Goal: Task Accomplishment & Management: Complete application form

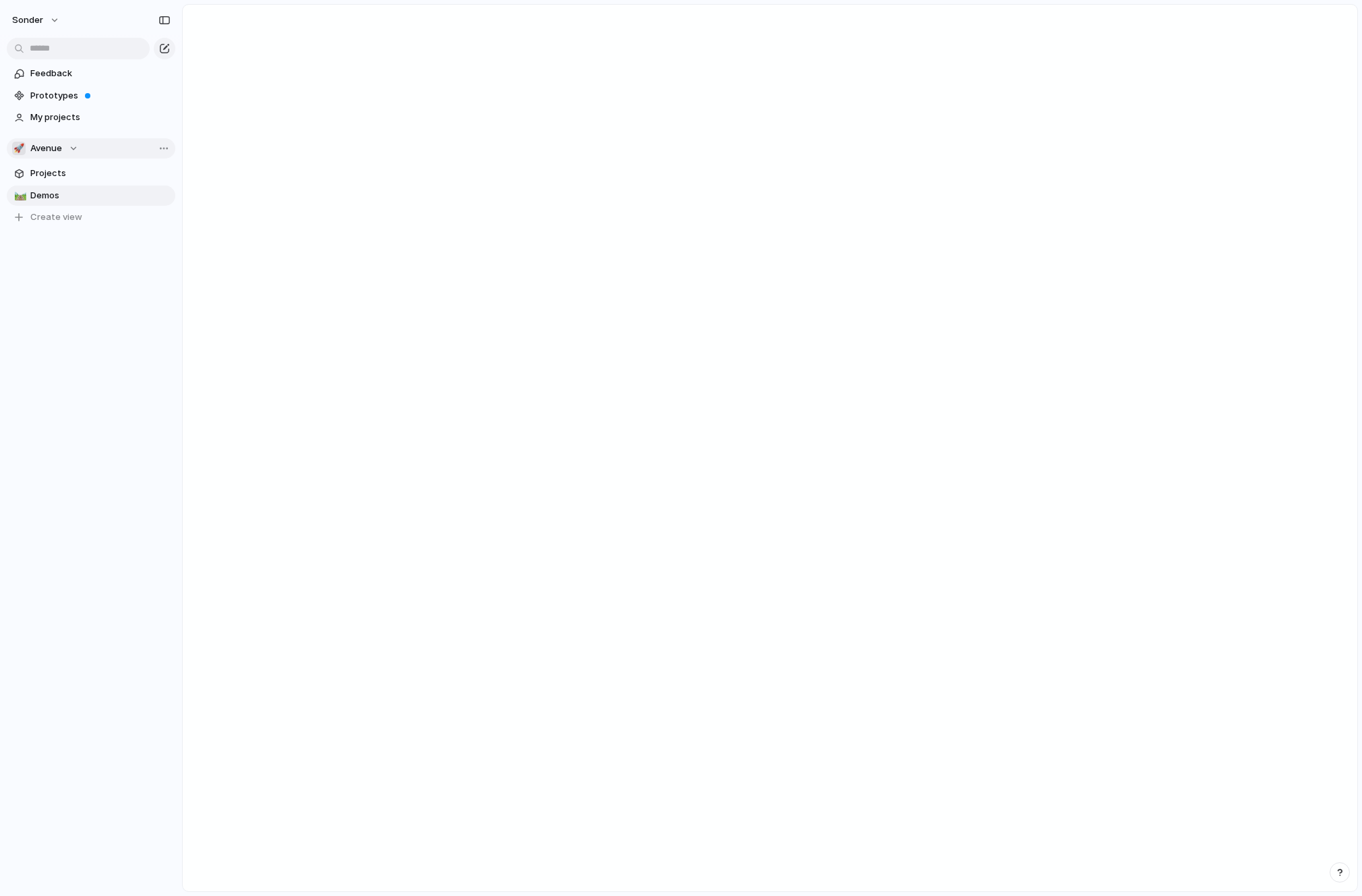
click at [91, 148] on button "🚀 Avenue" at bounding box center [90, 147] width 168 height 20
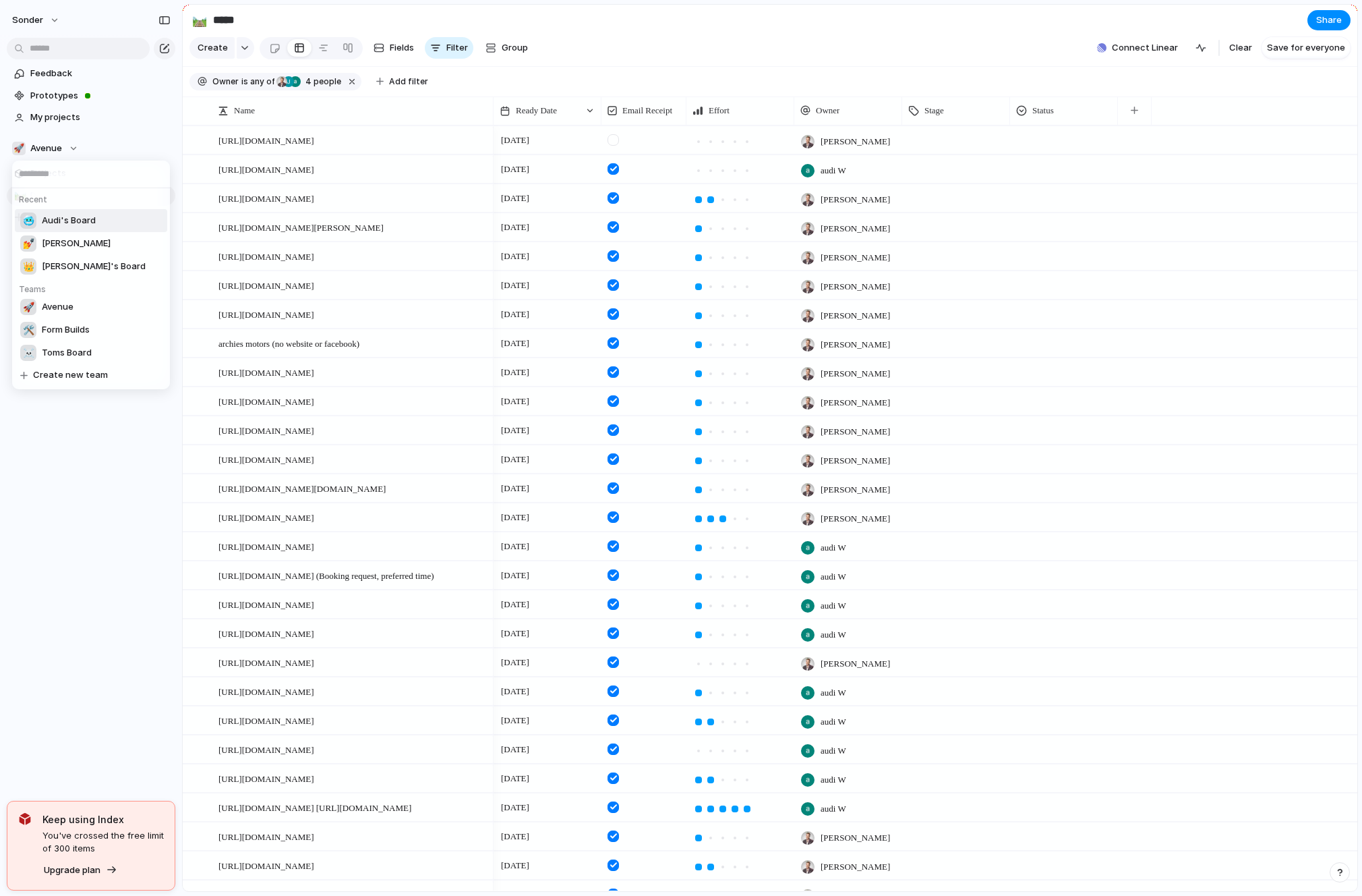
click at [70, 228] on li "🥶 Audi's Board" at bounding box center [91, 221] width 152 height 23
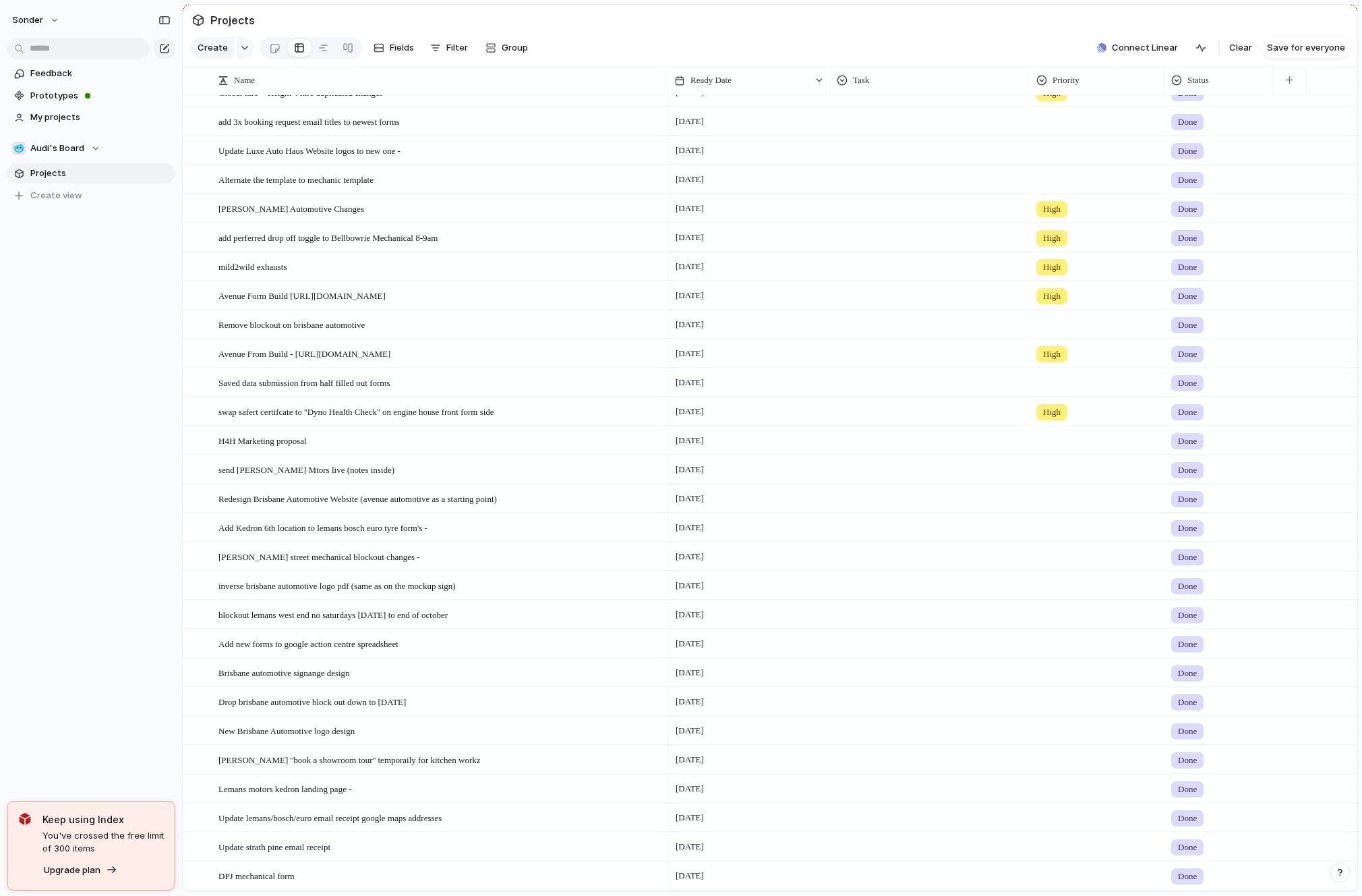
scroll to position [2946, 0]
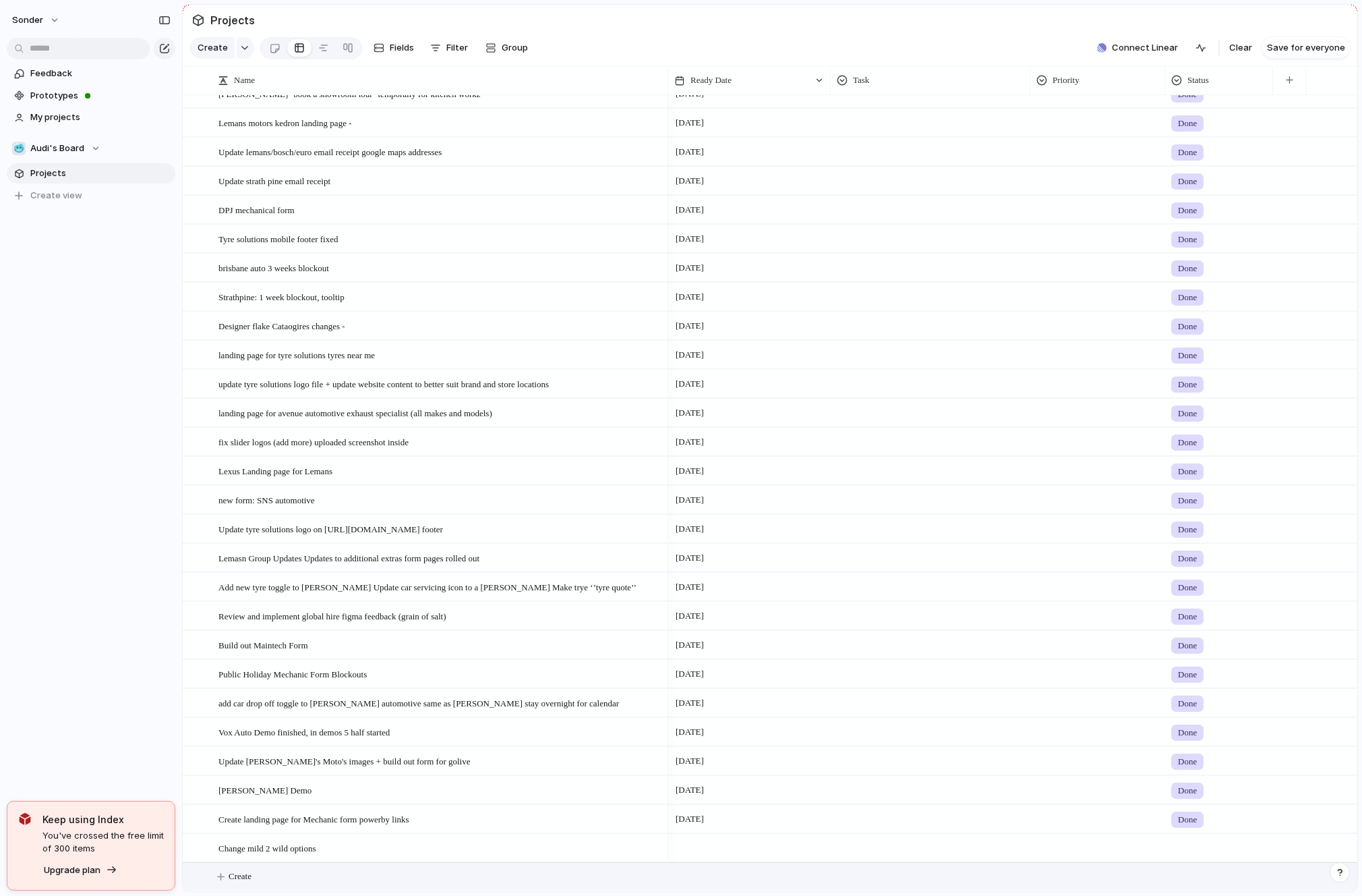
click at [295, 874] on button "Create" at bounding box center [787, 876] width 1182 height 28
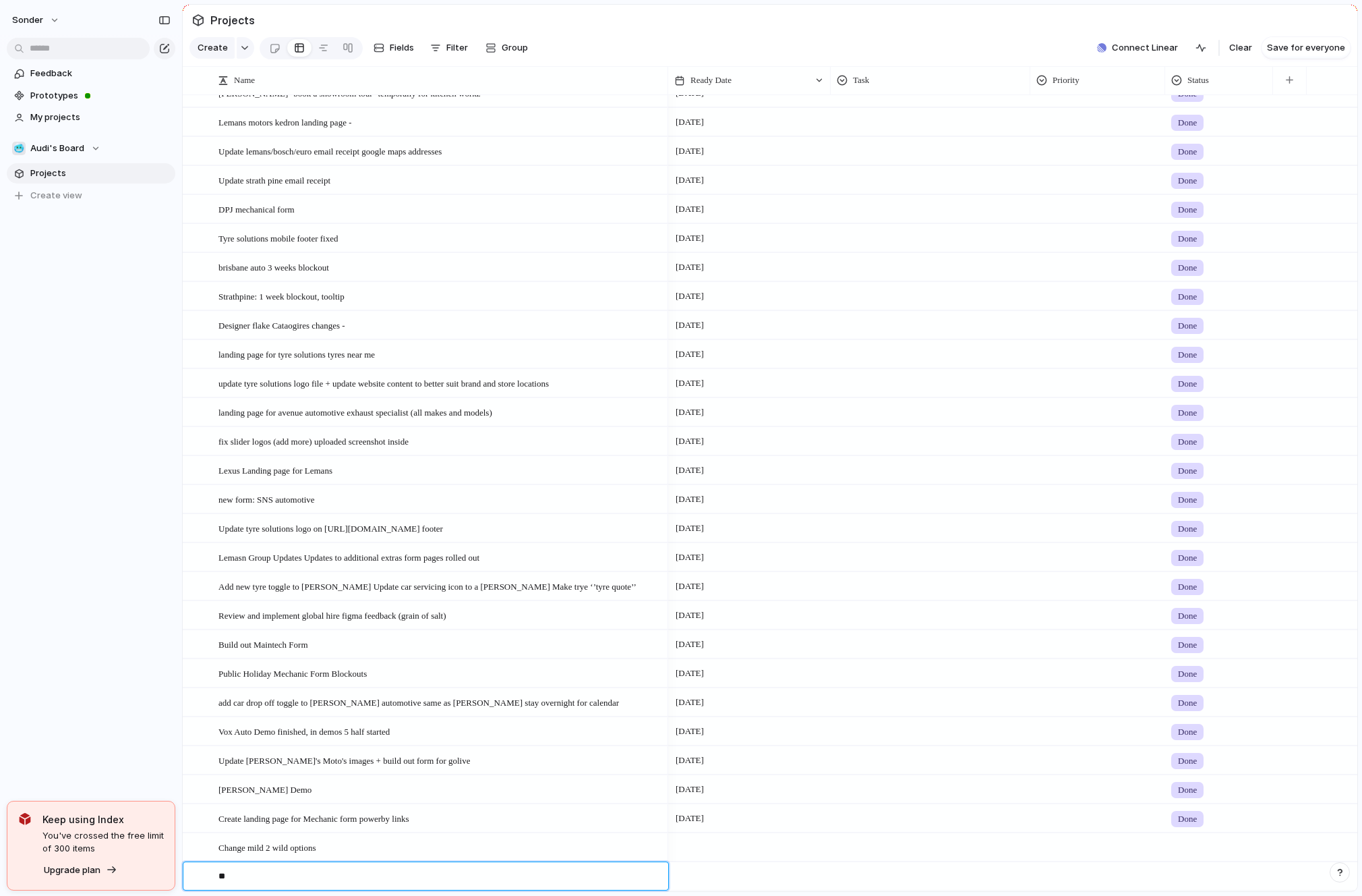
type textarea "*"
click at [85, 152] on div "🥶 Audi's Board" at bounding box center [56, 148] width 88 height 13
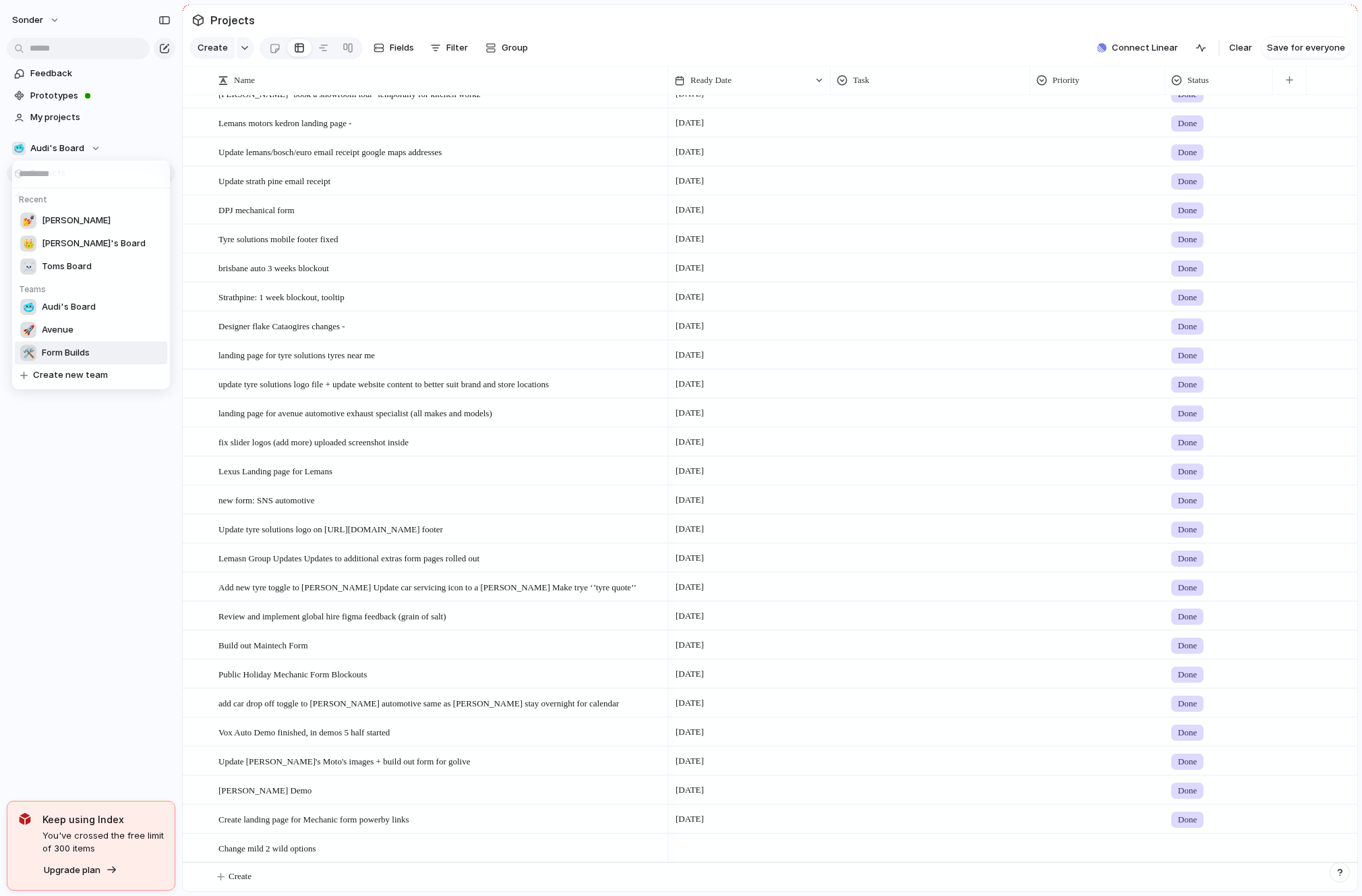
click at [85, 349] on span "Form Builds" at bounding box center [66, 353] width 48 height 13
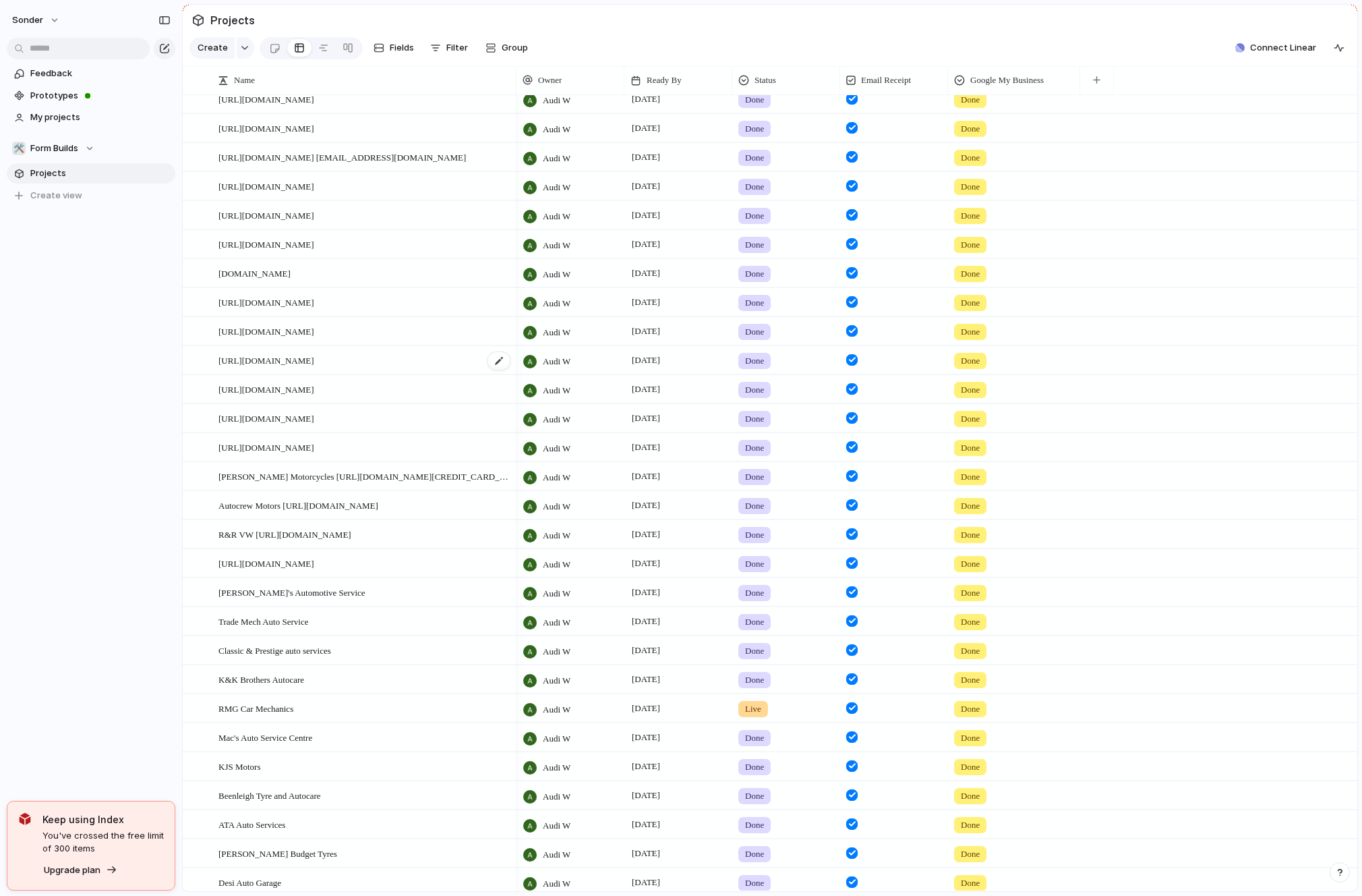
scroll to position [133, 0]
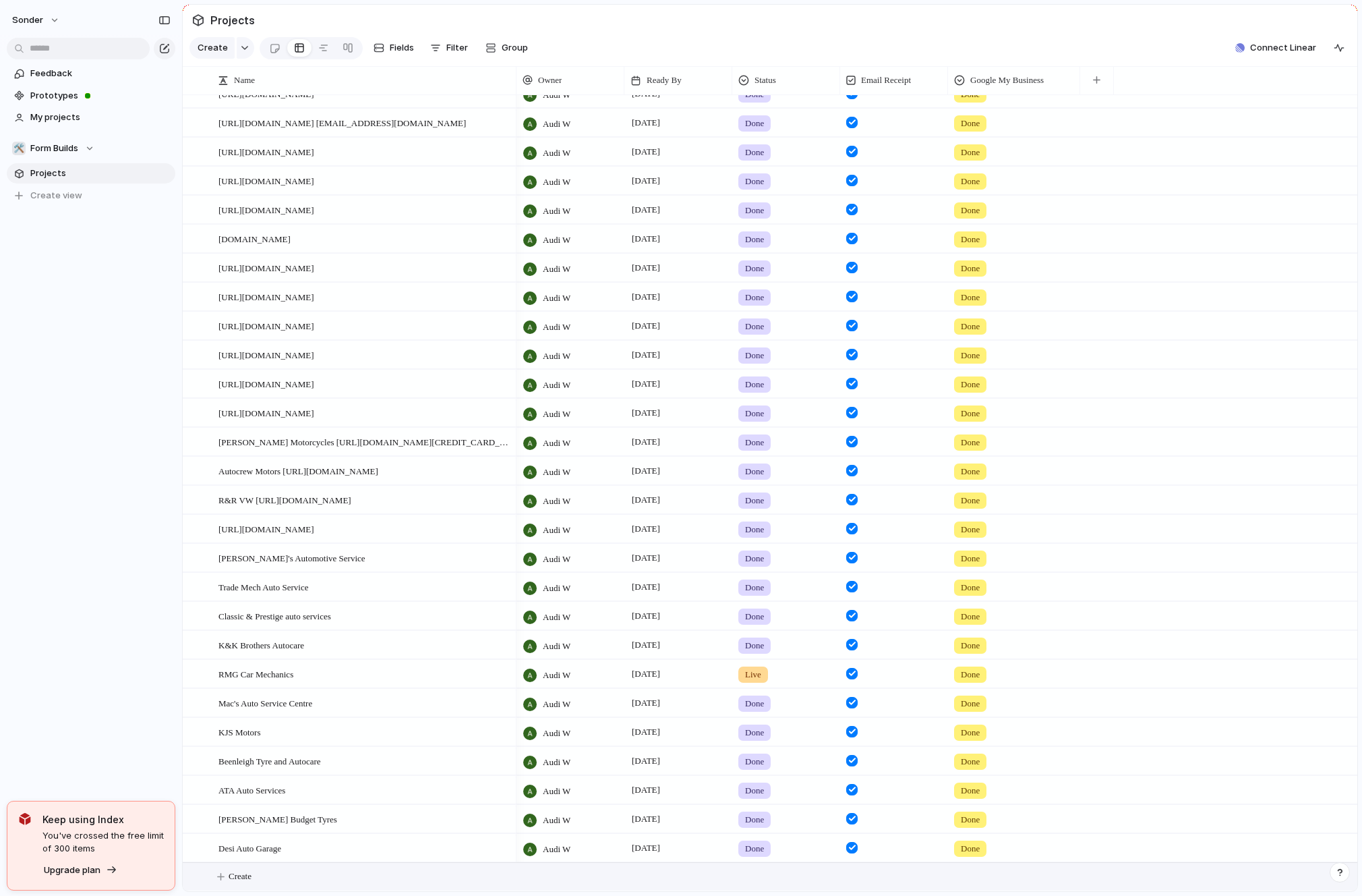
click at [291, 878] on button "Create" at bounding box center [787, 876] width 1182 height 28
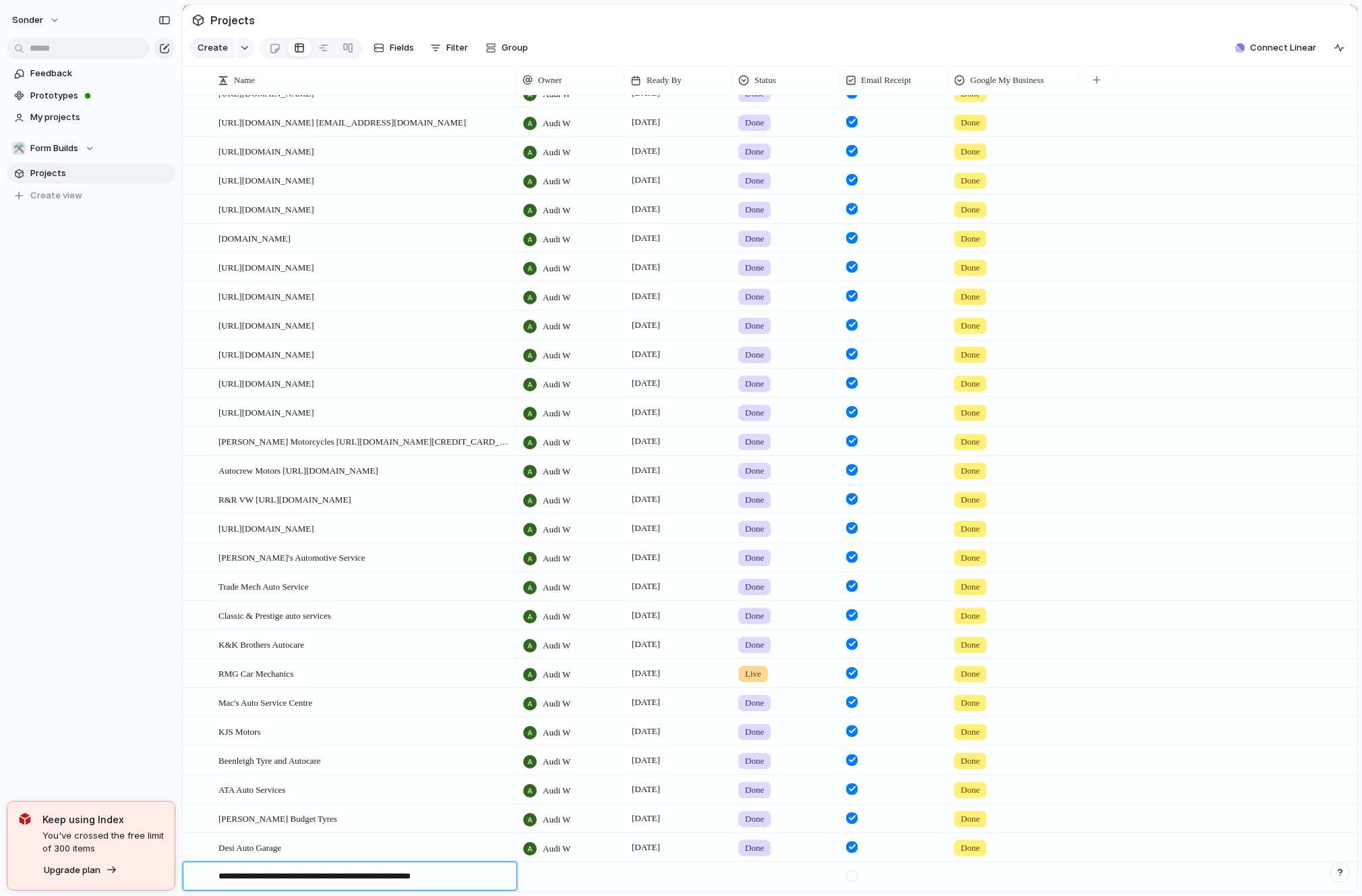
type textarea "**********"
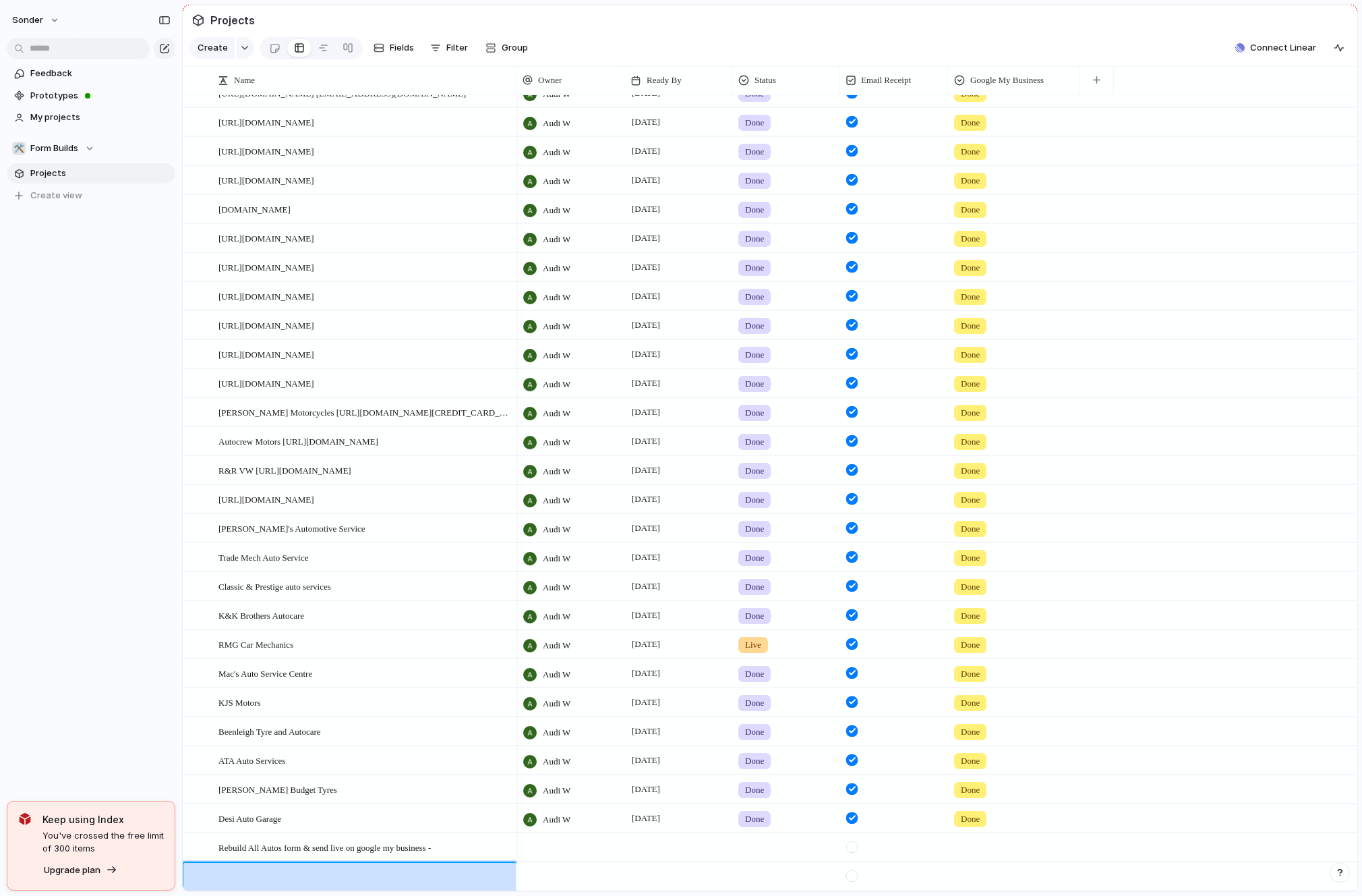
scroll to position [162, 0]
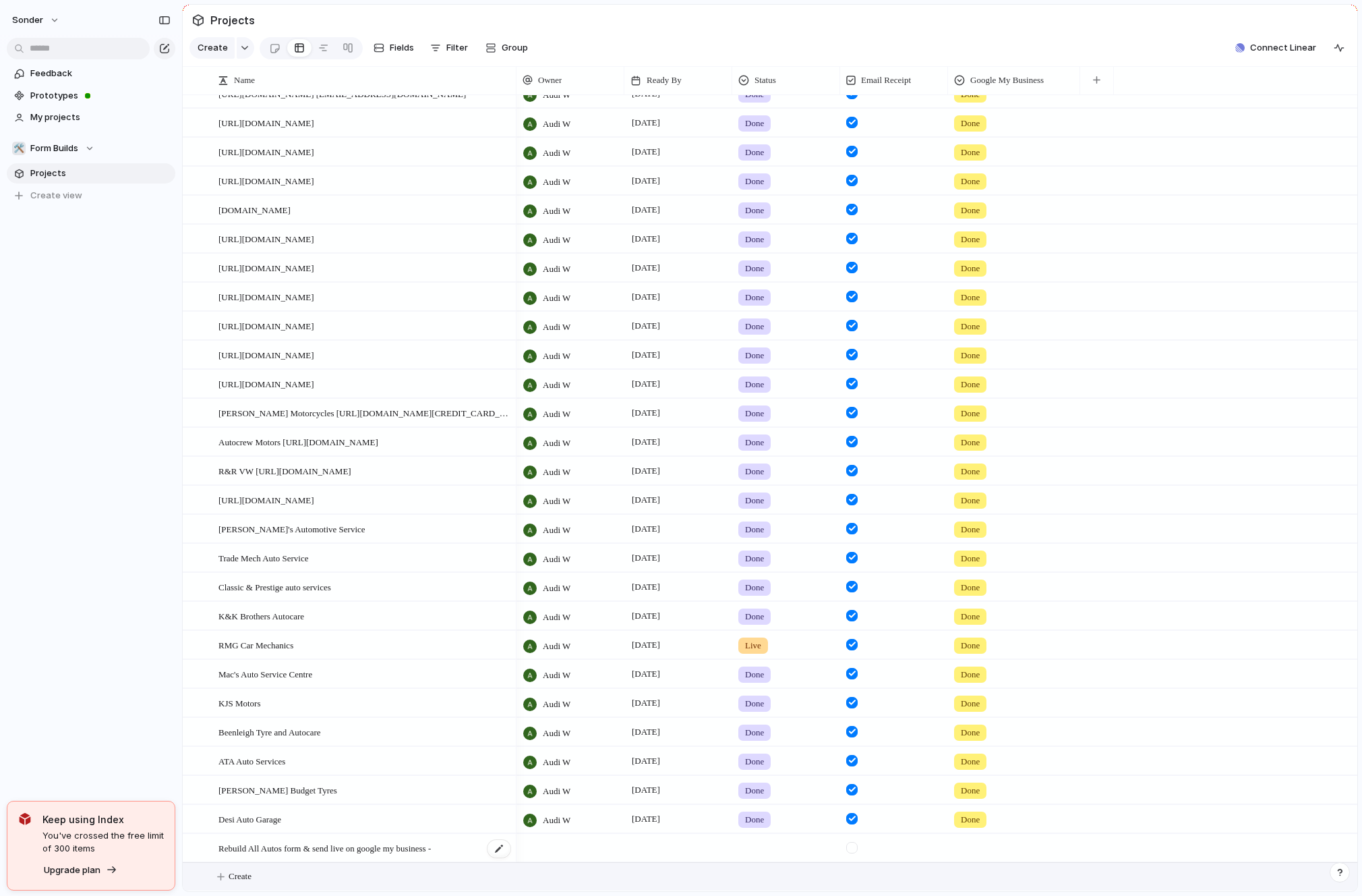
click at [378, 845] on span "Rebuild All Autos form & send live on google my business -" at bounding box center [324, 847] width 212 height 15
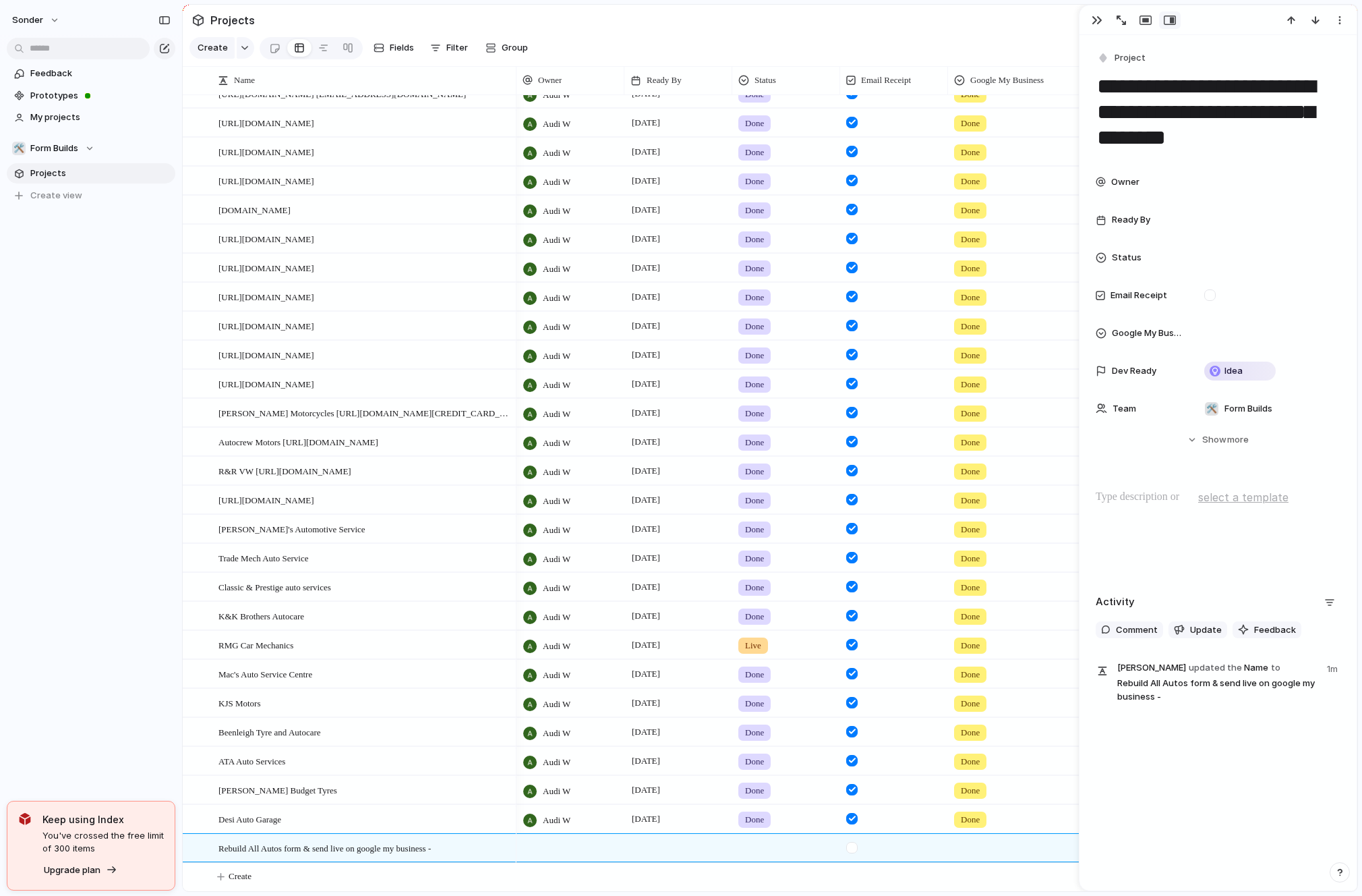
click at [1164, 500] on p at bounding box center [1217, 497] width 244 height 16
click at [602, 846] on div at bounding box center [570, 847] width 107 height 28
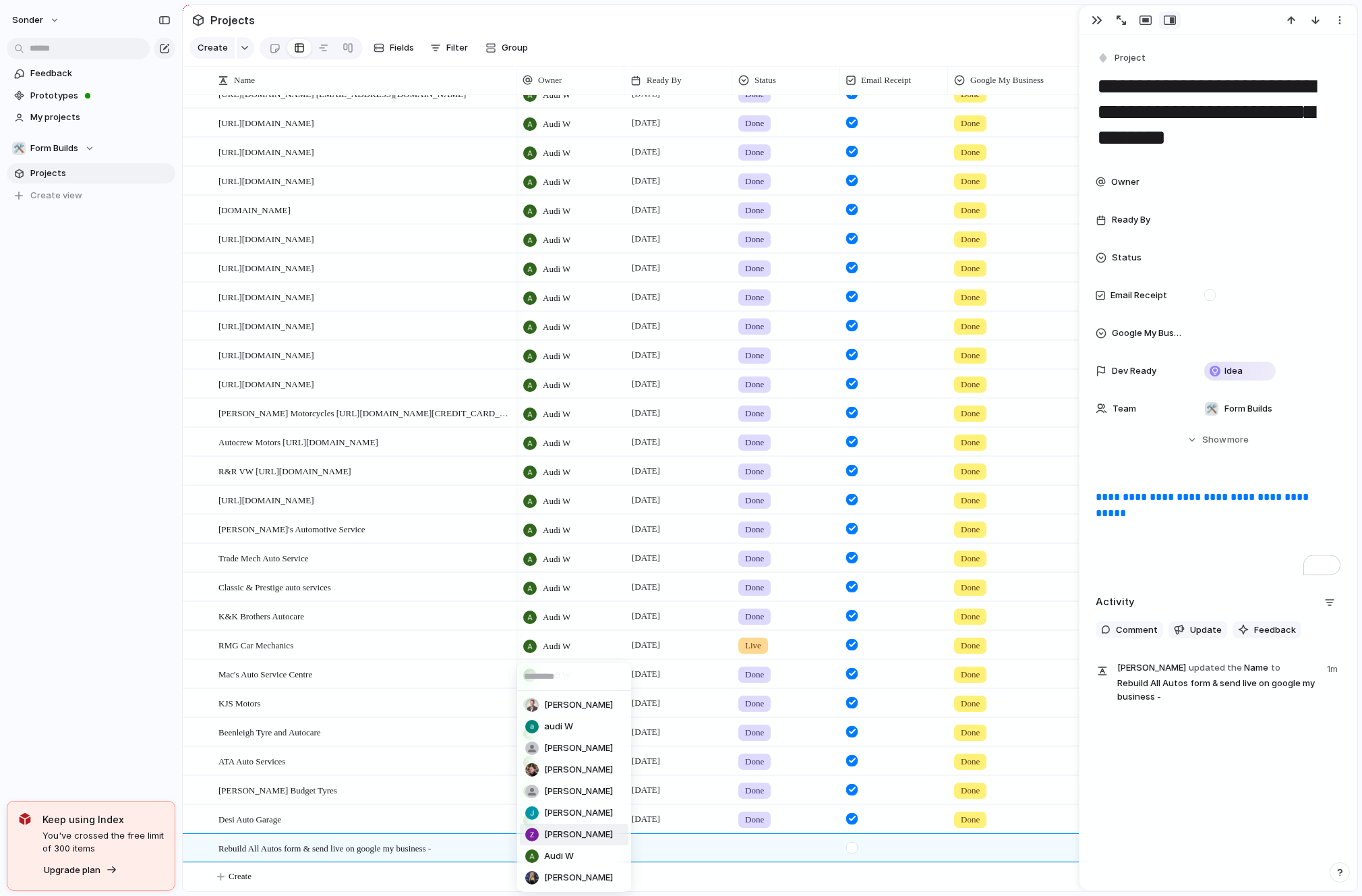
click at [42, 689] on div "[PERSON_NAME] audi W [PERSON_NAME] [PERSON_NAME] [PERSON_NAME] [PERSON_NAME] [P…" at bounding box center [681, 448] width 1362 height 896
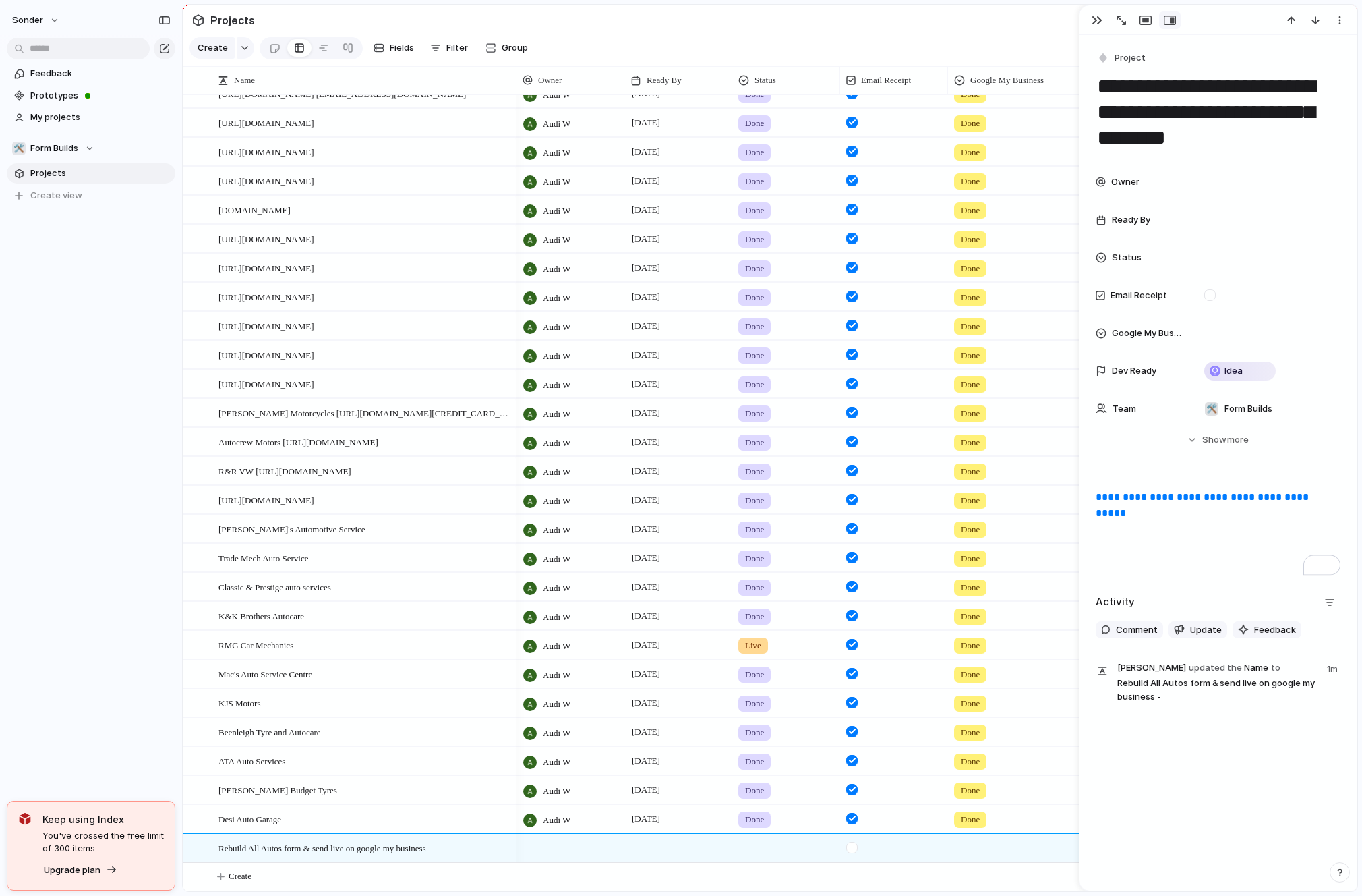
click at [549, 857] on div at bounding box center [570, 847] width 107 height 28
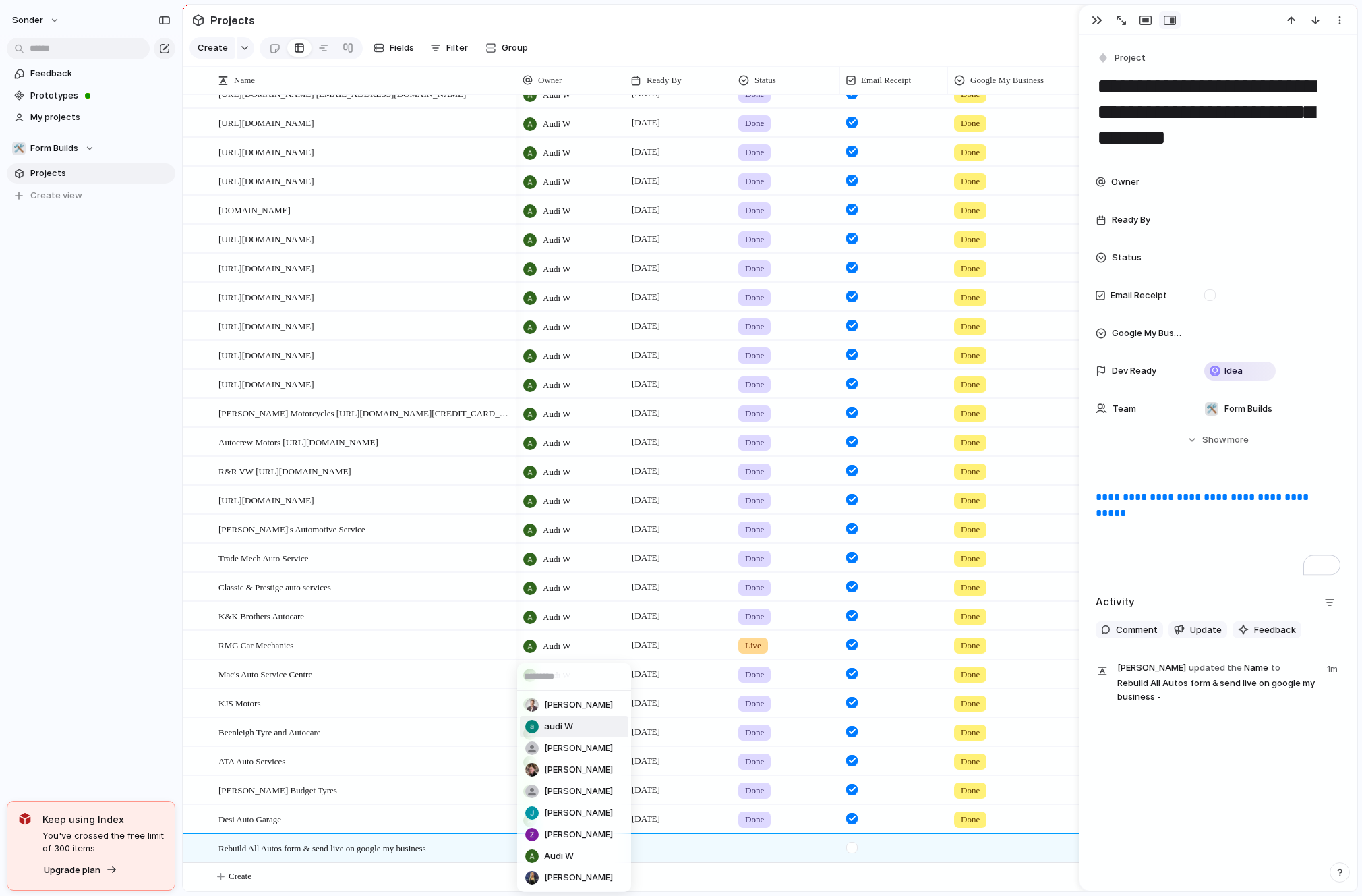
click at [590, 721] on li "audi W" at bounding box center [574, 726] width 108 height 22
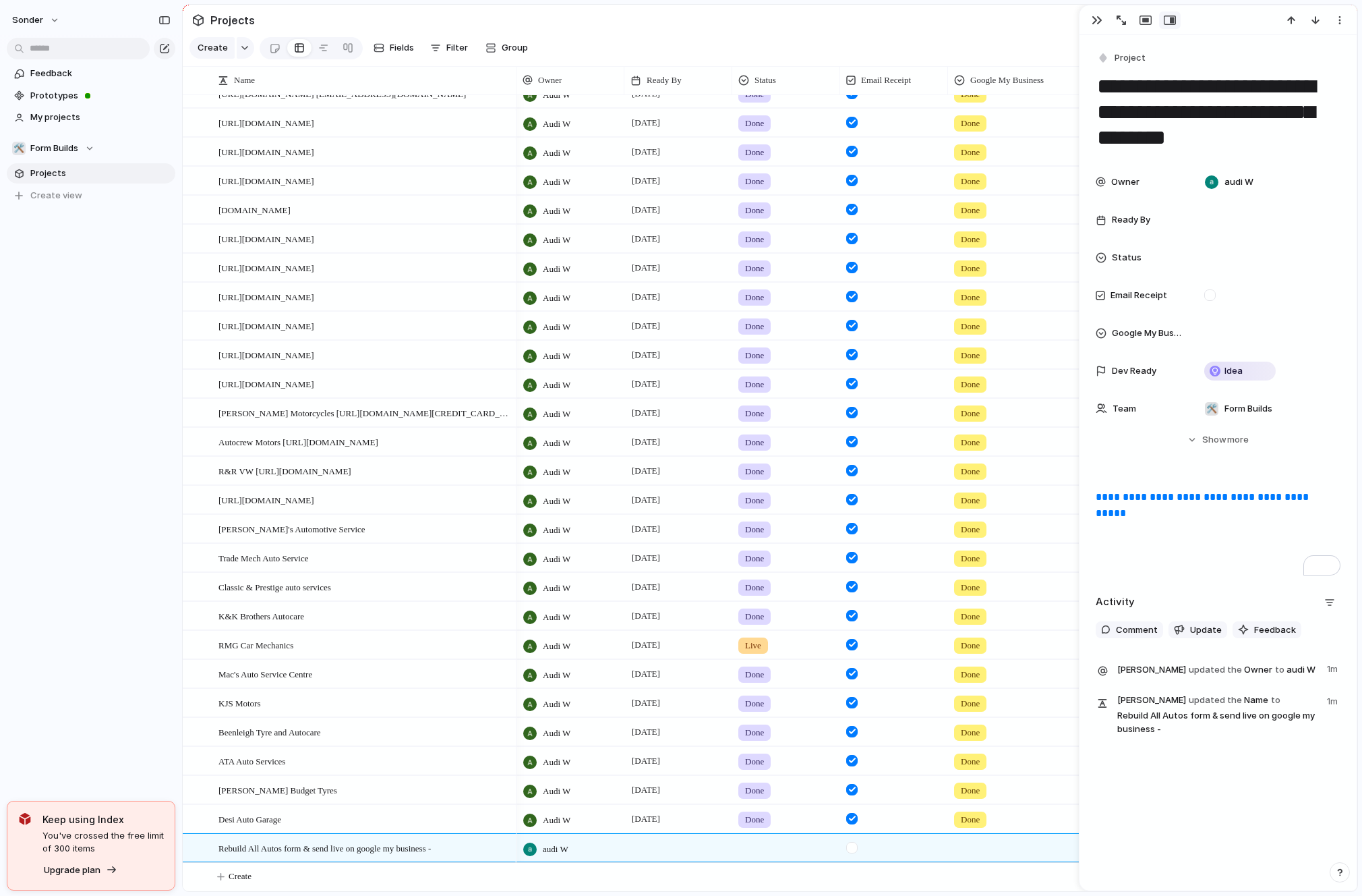
click at [565, 844] on span "audi W" at bounding box center [555, 849] width 26 height 13
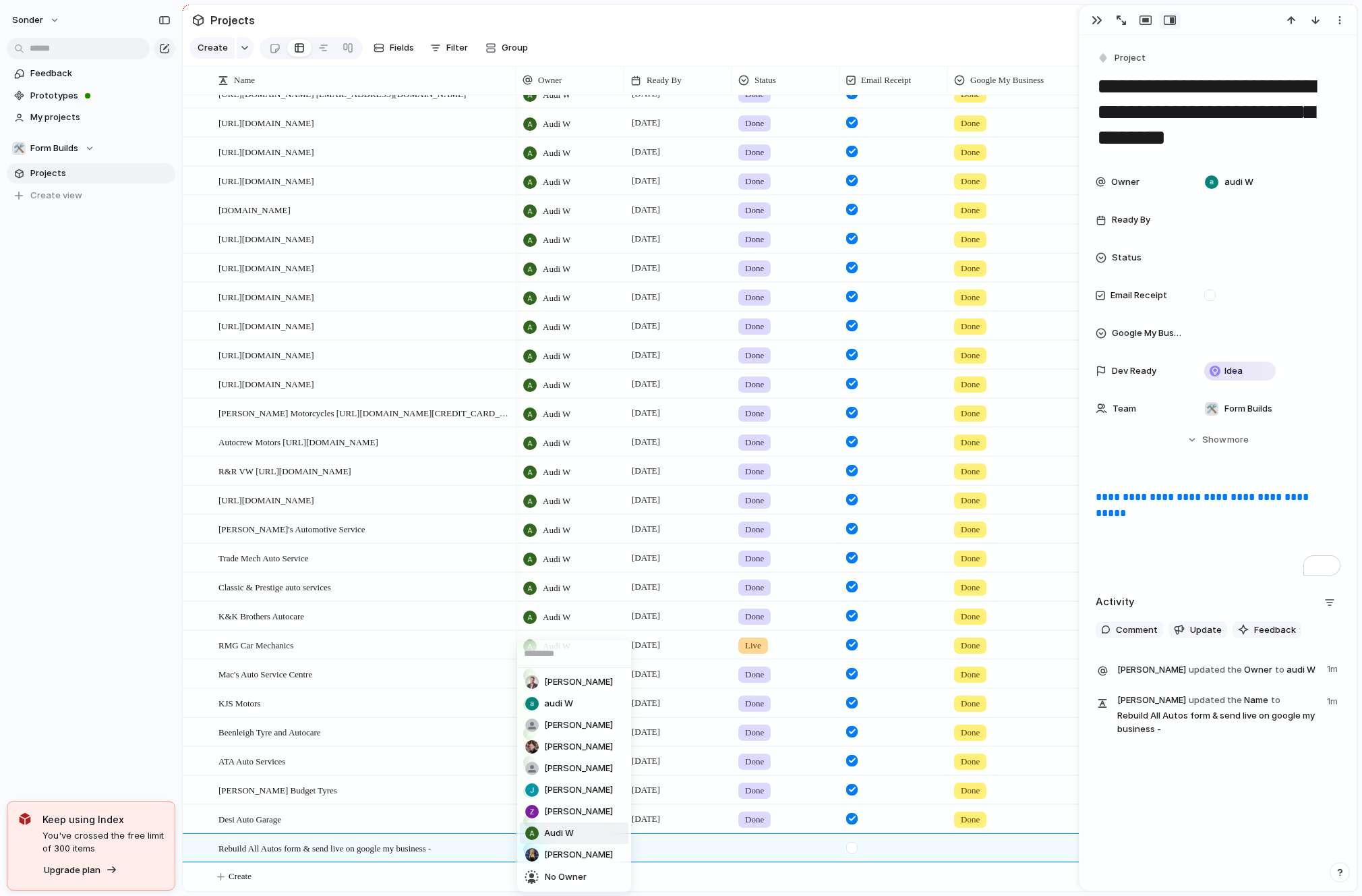
click at [574, 827] on span "Audi W" at bounding box center [558, 833] width 29 height 13
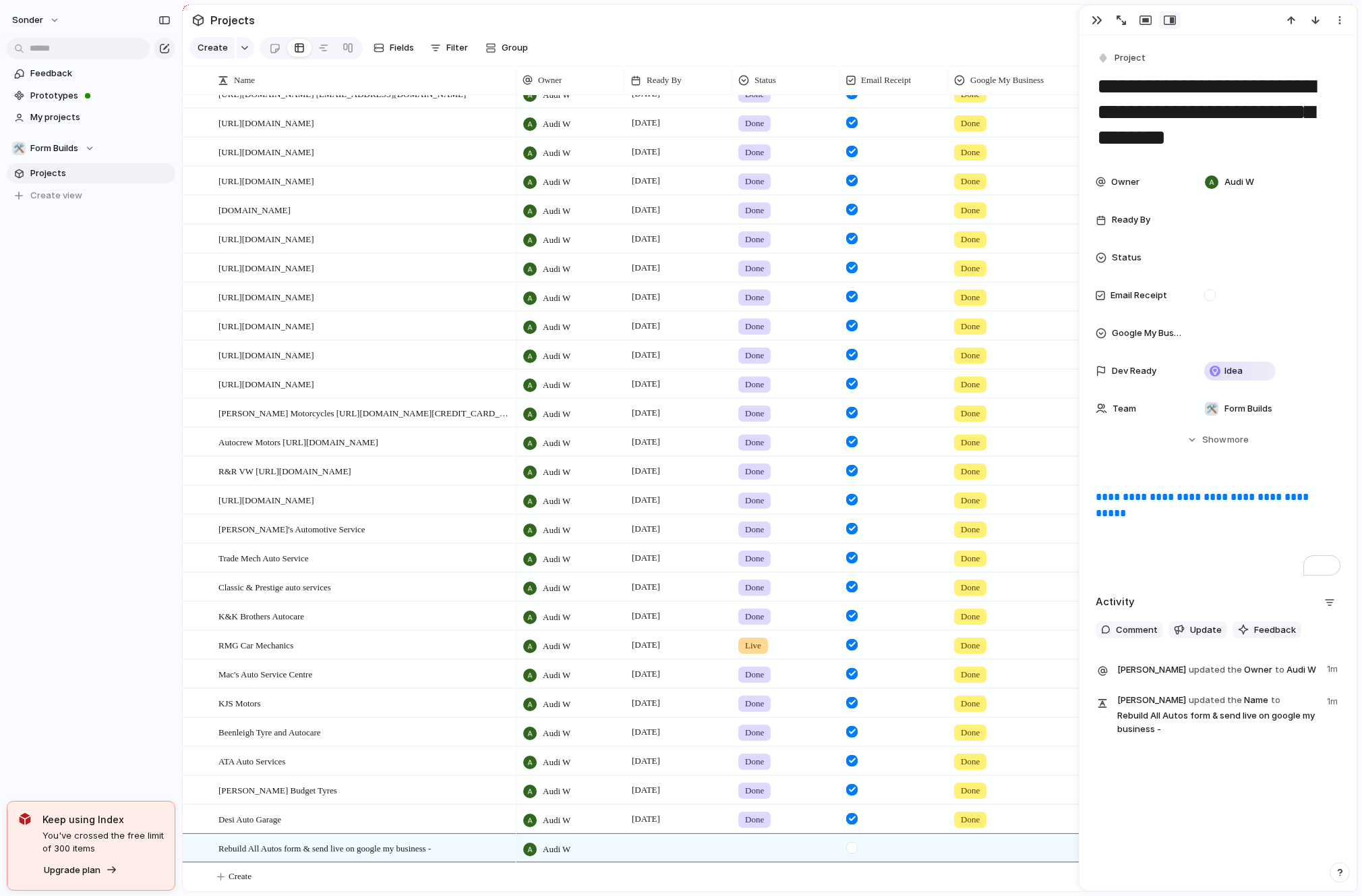
click at [653, 860] on div at bounding box center [678, 847] width 107 height 28
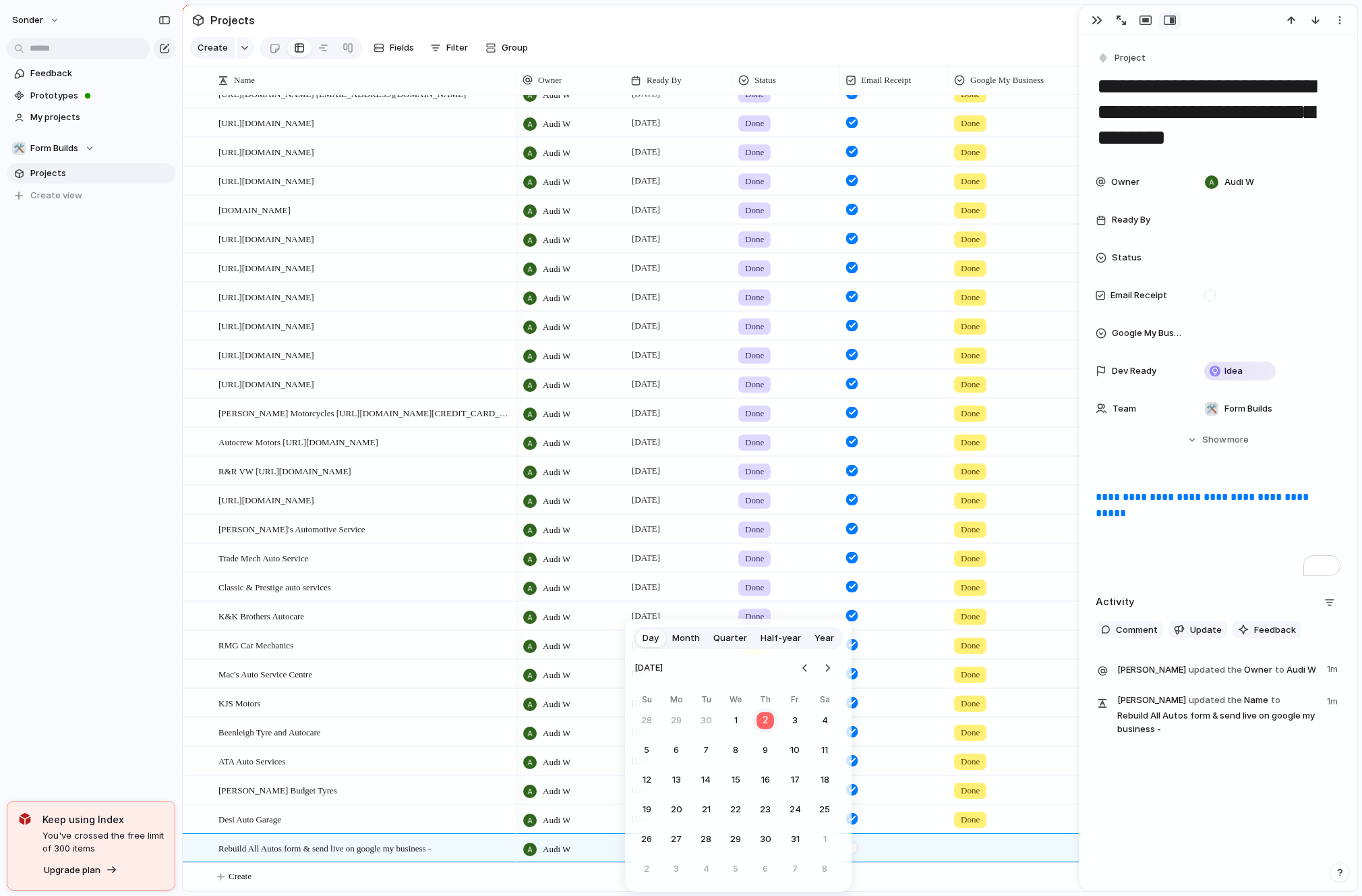
click at [761, 728] on button "2" at bounding box center [766, 721] width 27 height 27
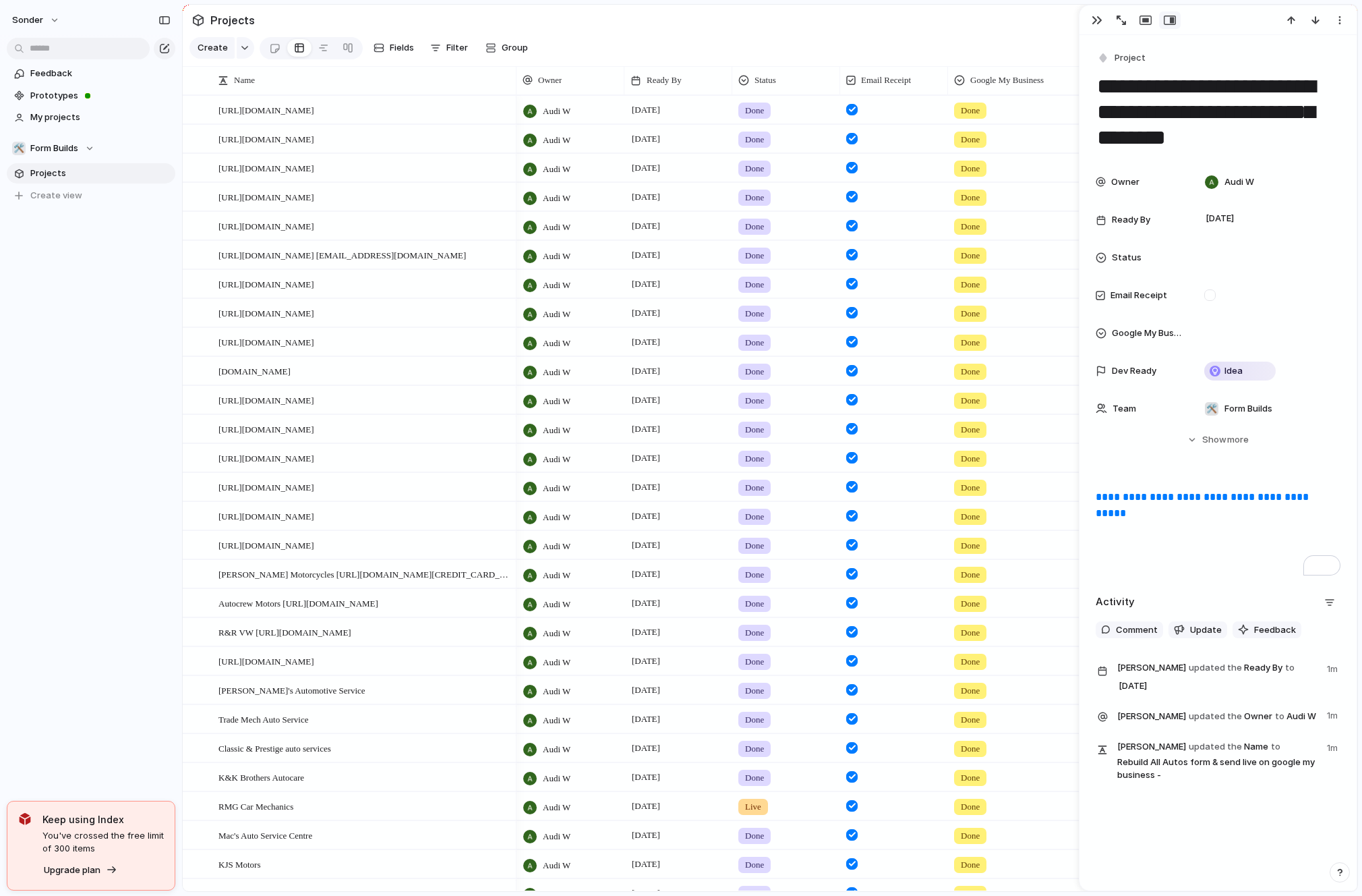
scroll to position [162, 0]
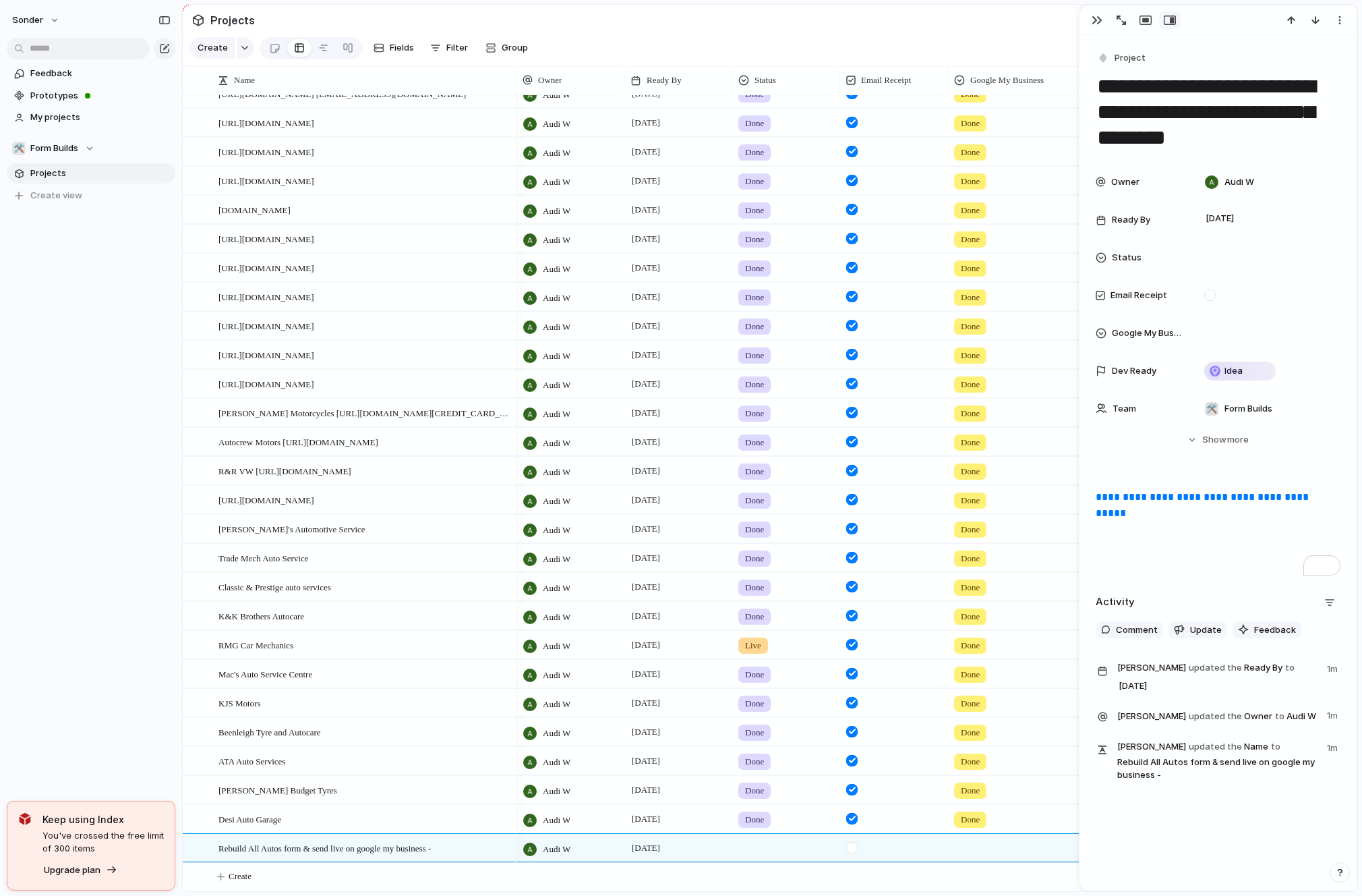
click at [107, 349] on div "sonder Feedback Prototypes My projects 🛠️ Form Builds Projects To pick up a dra…" at bounding box center [90, 448] width 182 height 896
